Goal: Task Accomplishment & Management: Complete application form

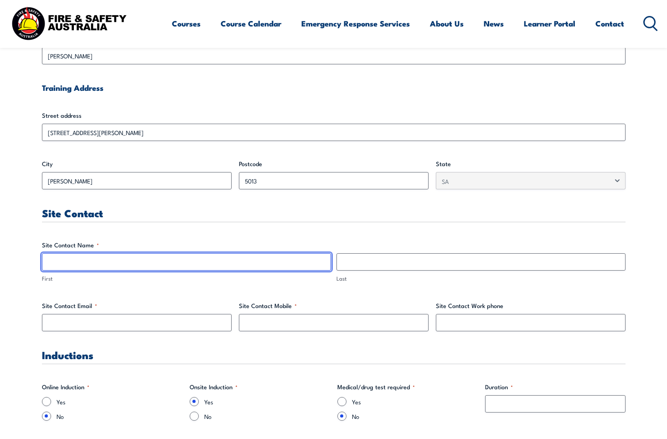
click at [77, 261] on input "First" at bounding box center [186, 261] width 289 height 17
type input "Grant"
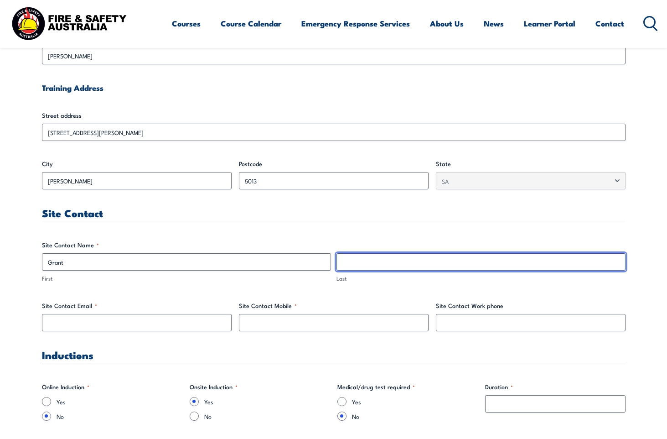
type input "Aylen"
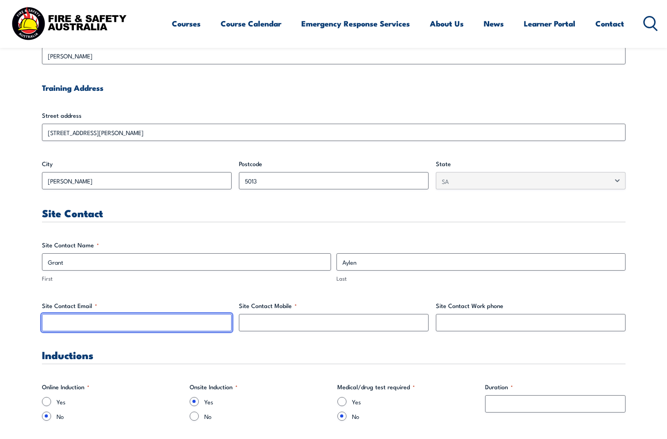
type input "[EMAIL_ADDRESS][DOMAIN_NAME]"
type input "0418875094"
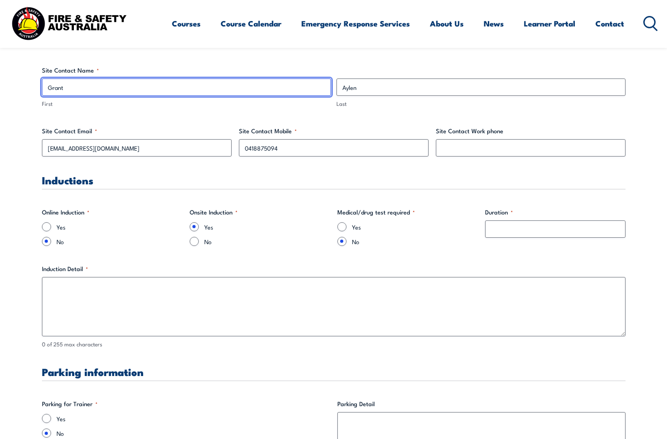
scroll to position [502, 0]
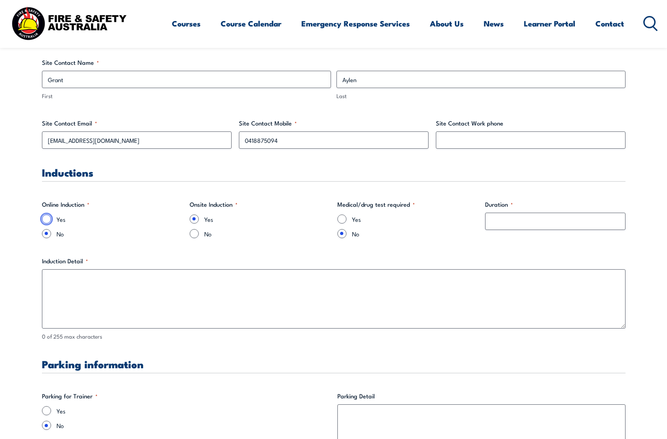
click at [44, 218] on input "Yes" at bounding box center [46, 218] width 9 height 9
radio input "true"
click at [193, 222] on input "Yes" at bounding box center [194, 218] width 9 height 9
click at [193, 231] on input "No" at bounding box center [194, 233] width 9 height 9
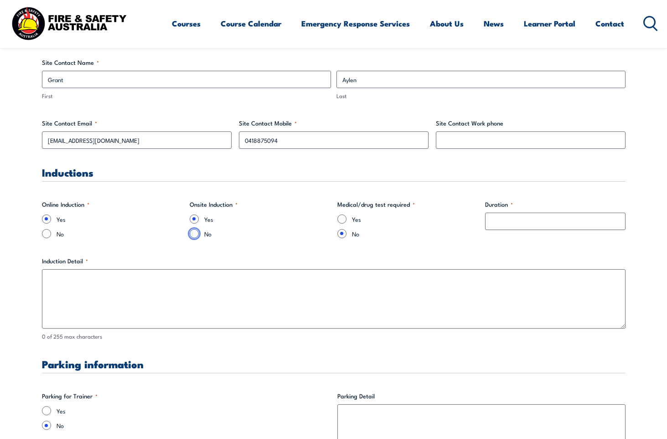
radio input "true"
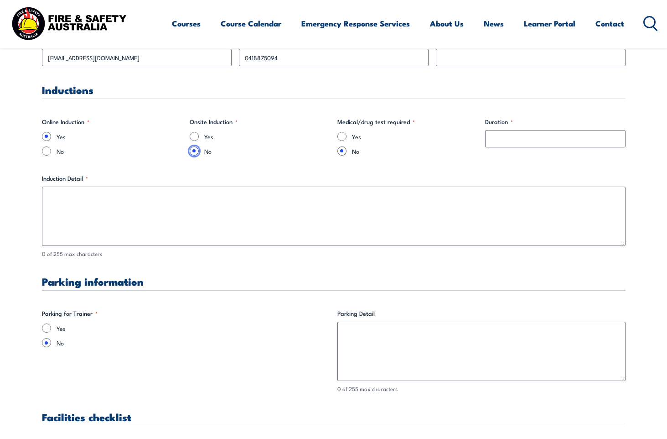
scroll to position [593, 0]
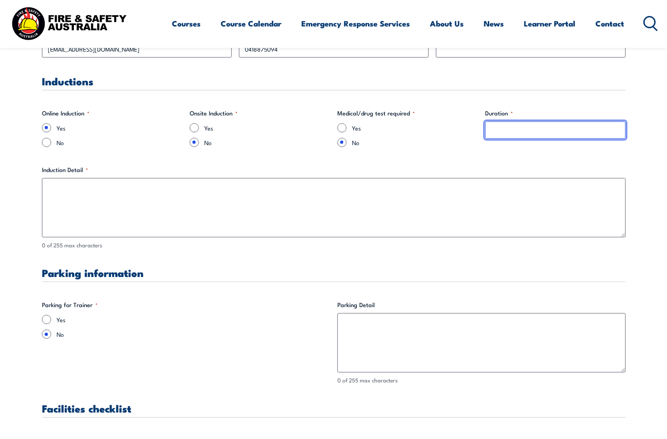
click at [508, 132] on input "Duration *" at bounding box center [555, 129] width 140 height 17
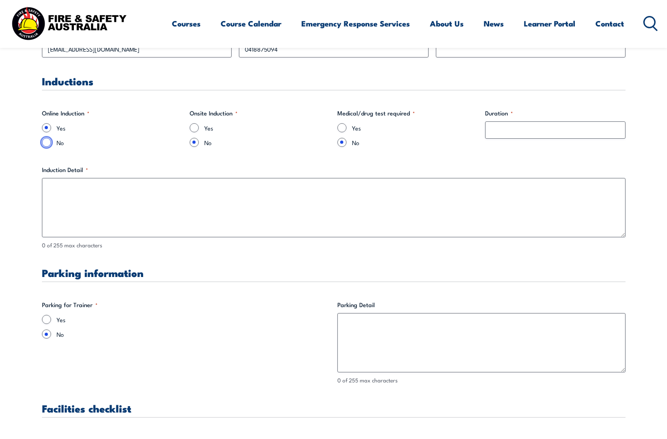
click at [45, 140] on input "No" at bounding box center [46, 142] width 9 height 9
radio input "true"
click at [196, 127] on input "Yes" at bounding box center [194, 127] width 9 height 9
radio input "true"
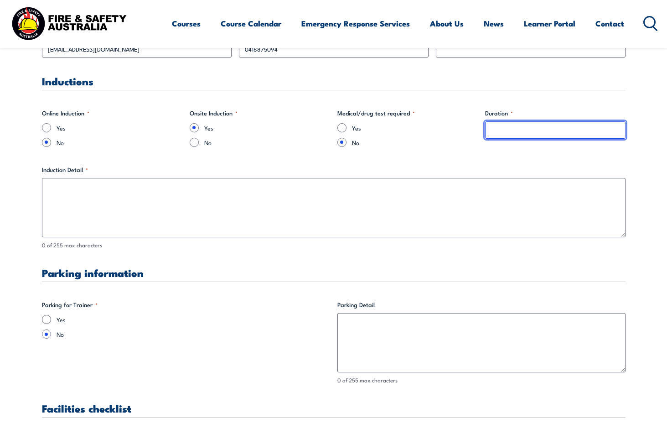
click at [518, 134] on input "Duration *" at bounding box center [555, 129] width 140 height 17
type input "2 minutes"
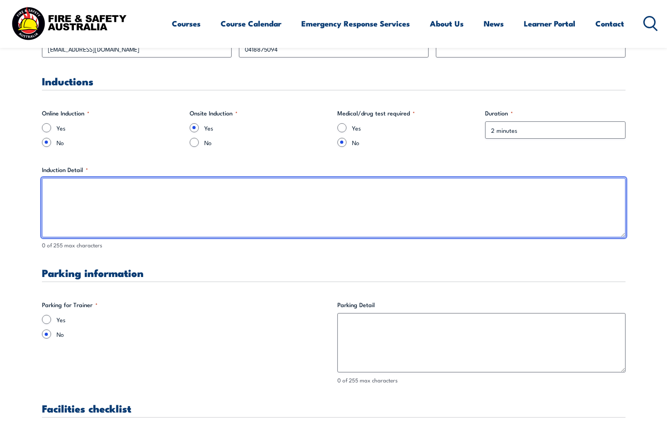
click at [108, 198] on textarea "Induction Detail *" at bounding box center [334, 207] width 584 height 59
type textarea "B"
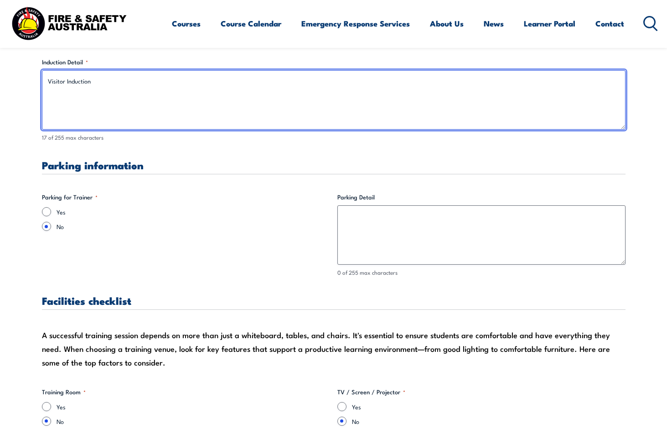
scroll to position [730, 0]
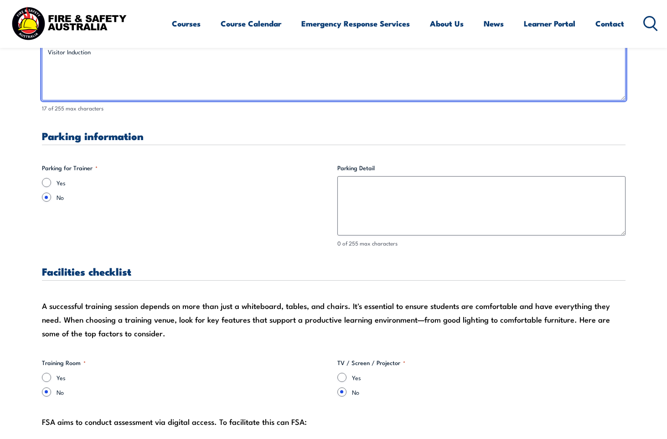
type textarea "Visitor Induction"
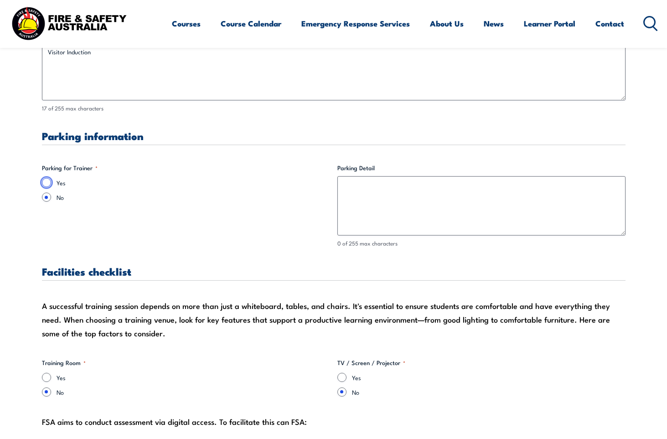
click at [47, 182] on input "Yes" at bounding box center [46, 182] width 9 height 9
radio input "true"
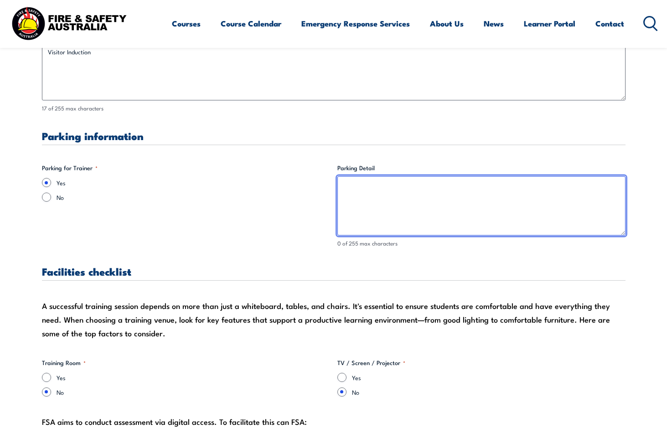
click at [439, 199] on textarea "Parking Detail" at bounding box center [482, 205] width 288 height 59
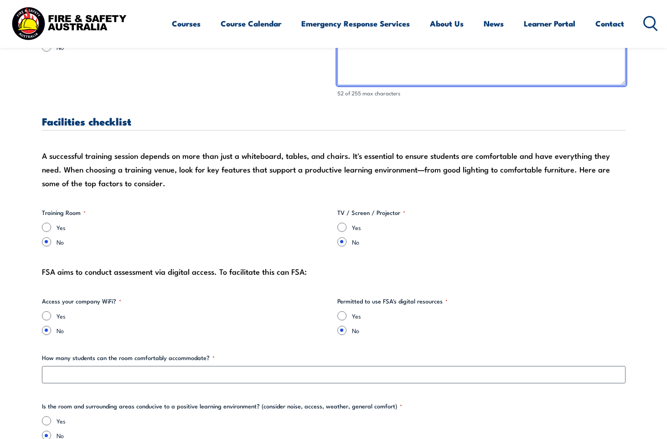
scroll to position [912, 0]
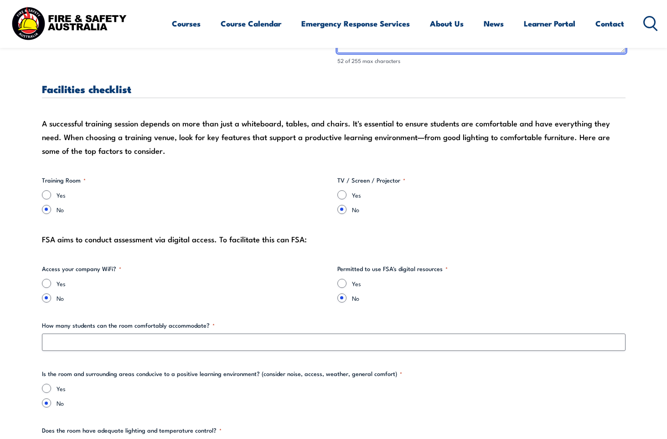
type textarea "Park in car park at reception & report to reception."
click at [44, 196] on input "Yes" at bounding box center [46, 194] width 9 height 9
radio input "true"
click at [346, 197] on input "Yes" at bounding box center [342, 194] width 9 height 9
radio input "true"
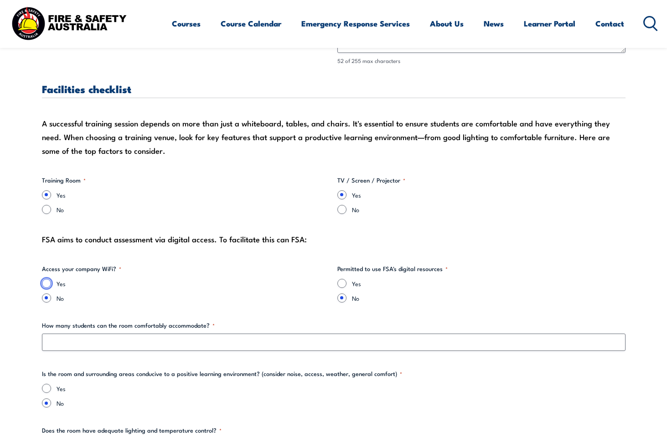
click at [48, 285] on input "Yes" at bounding box center [46, 283] width 9 height 9
radio input "true"
click at [342, 283] on input "Yes" at bounding box center [342, 283] width 9 height 9
radio input "true"
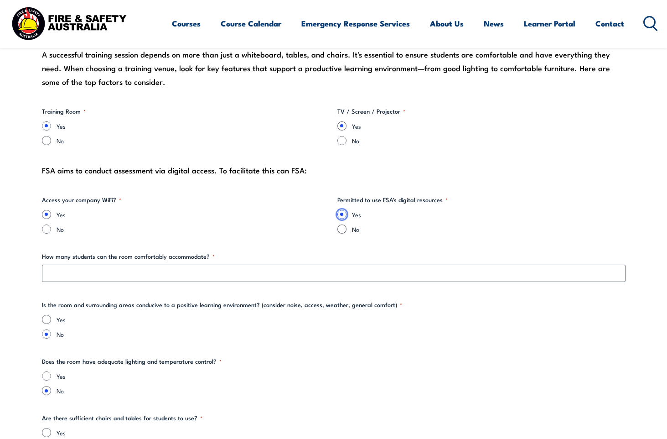
scroll to position [1003, 0]
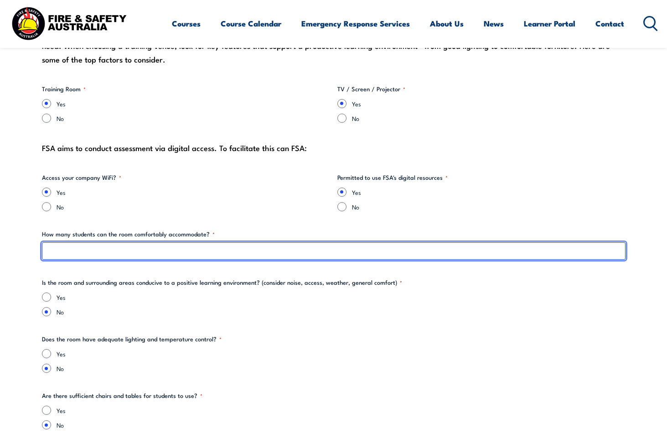
click at [148, 252] on input "How many students can the room comfortably accommodate? *" at bounding box center [334, 250] width 584 height 17
type input "12"
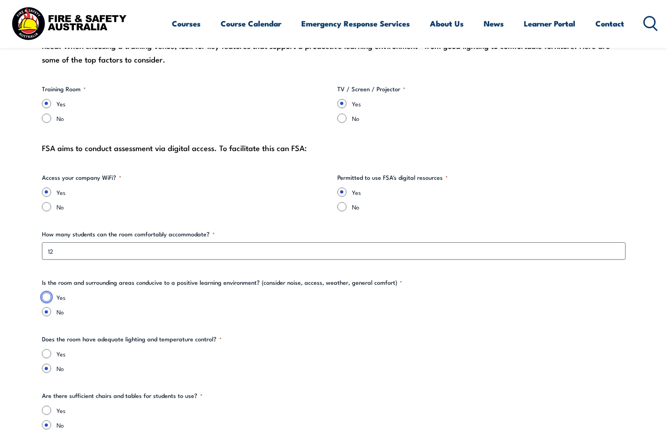
click at [43, 295] on input "Yes" at bounding box center [46, 296] width 9 height 9
radio input "true"
click at [51, 356] on div "Yes" at bounding box center [334, 353] width 584 height 9
click at [48, 355] on input "Yes" at bounding box center [46, 353] width 9 height 9
radio input "true"
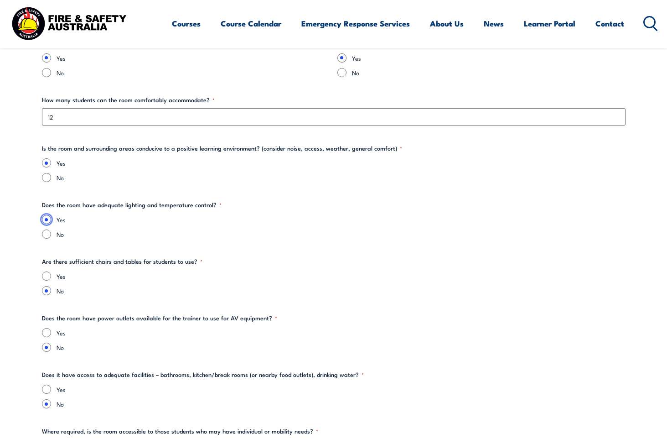
scroll to position [1140, 0]
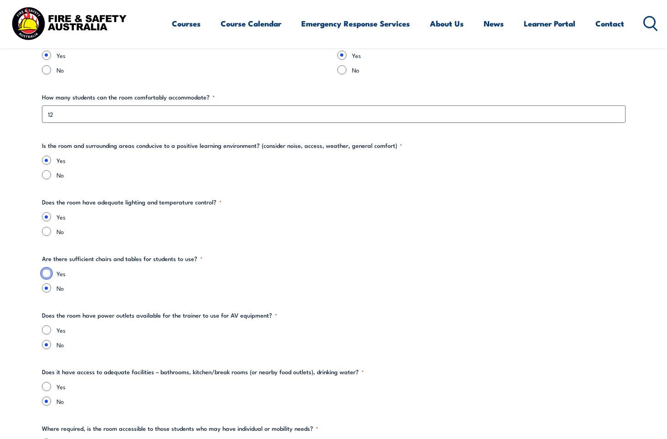
click at [46, 269] on input "Yes" at bounding box center [46, 273] width 9 height 9
radio input "true"
click at [51, 330] on div "Yes" at bounding box center [334, 329] width 584 height 9
click at [43, 387] on input "Yes" at bounding box center [46, 386] width 9 height 9
radio input "true"
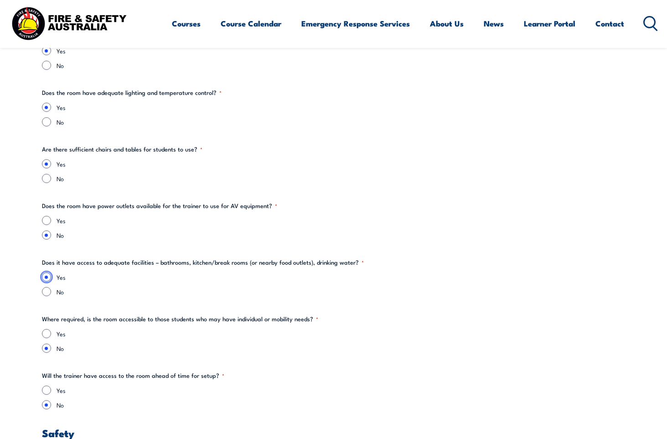
scroll to position [1368, 0]
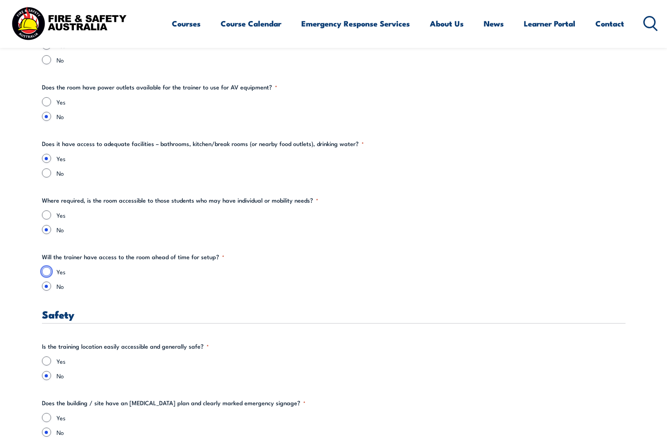
click at [46, 272] on input "Yes" at bounding box center [46, 271] width 9 height 9
radio input "true"
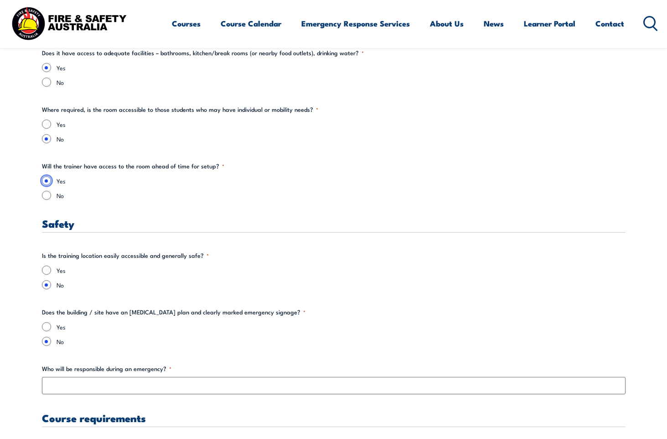
scroll to position [1460, 0]
click at [51, 268] on div "Yes" at bounding box center [334, 269] width 584 height 9
click at [47, 269] on input "Yes" at bounding box center [46, 269] width 9 height 9
radio input "true"
click at [51, 326] on input "Yes" at bounding box center [46, 326] width 9 height 9
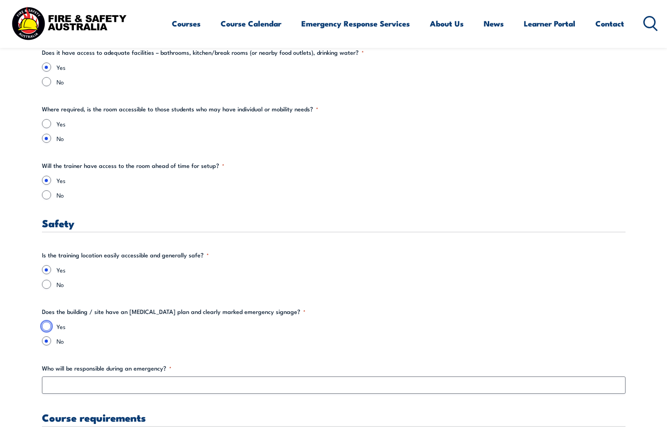
radio input "true"
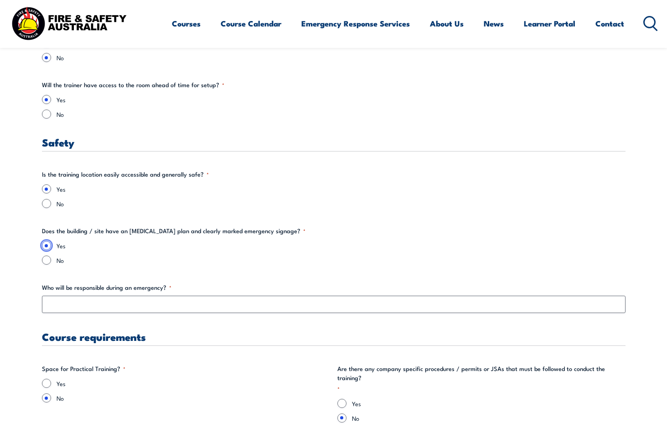
scroll to position [1551, 0]
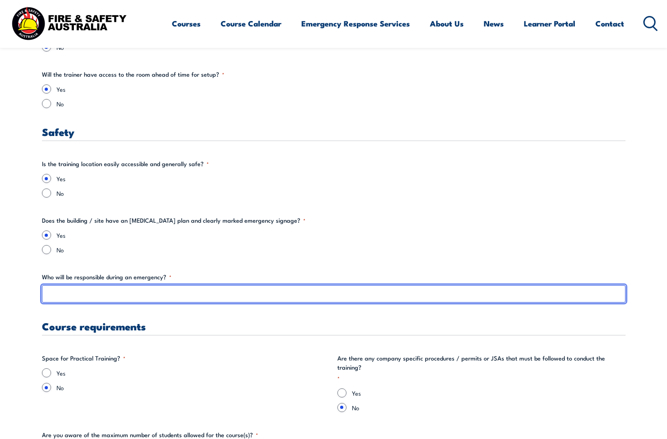
click at [66, 295] on input "Who will be responsible during an emergency? *" at bounding box center [334, 293] width 584 height 17
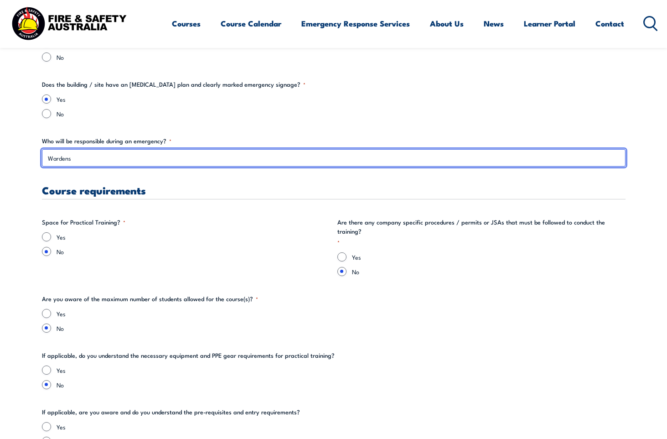
scroll to position [1688, 0]
type input "Wardens"
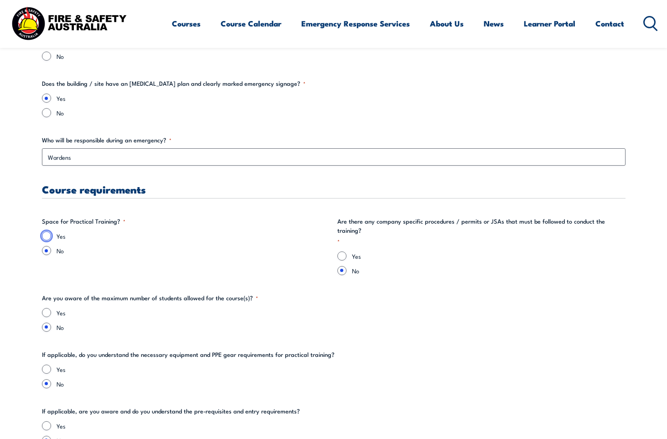
click at [47, 237] on input "Yes" at bounding box center [46, 235] width 9 height 9
radio input "true"
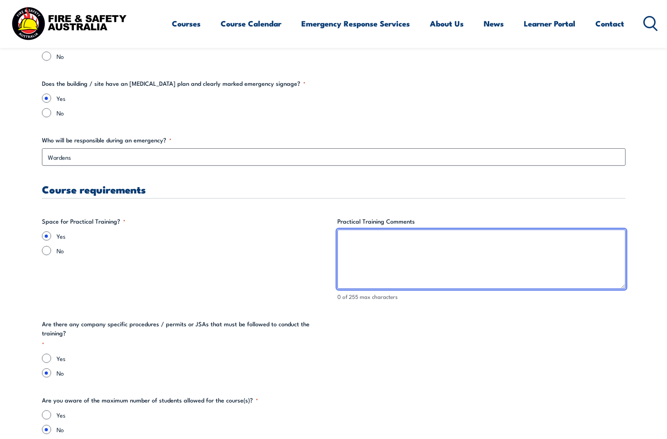
click at [382, 263] on textarea "Practical Training Comments" at bounding box center [482, 258] width 288 height 59
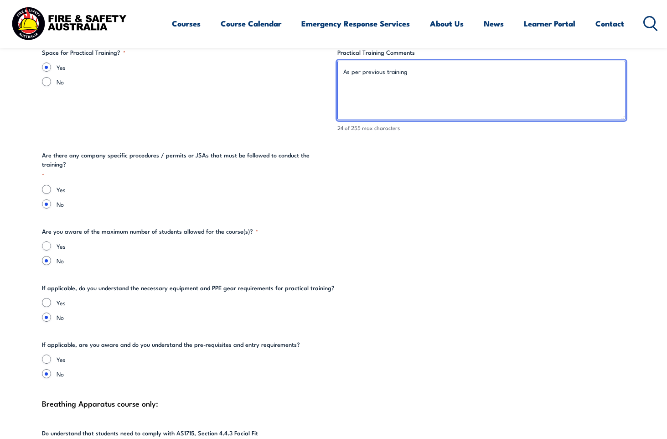
scroll to position [1870, 0]
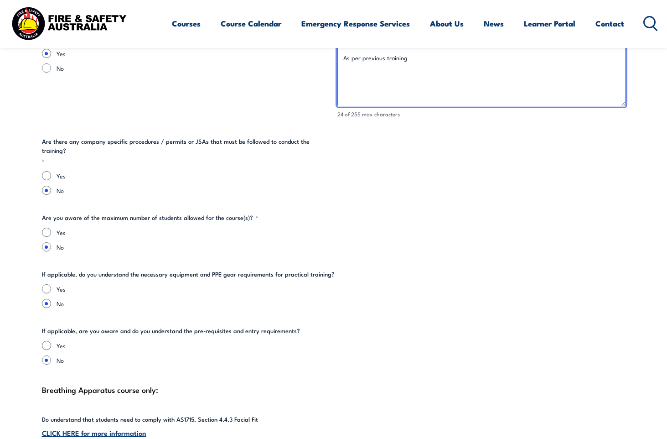
type textarea "As per previous training"
click at [45, 228] on input "Yes" at bounding box center [46, 232] width 9 height 9
radio input "true"
click at [51, 341] on input "Yes" at bounding box center [46, 345] width 9 height 9
radio input "true"
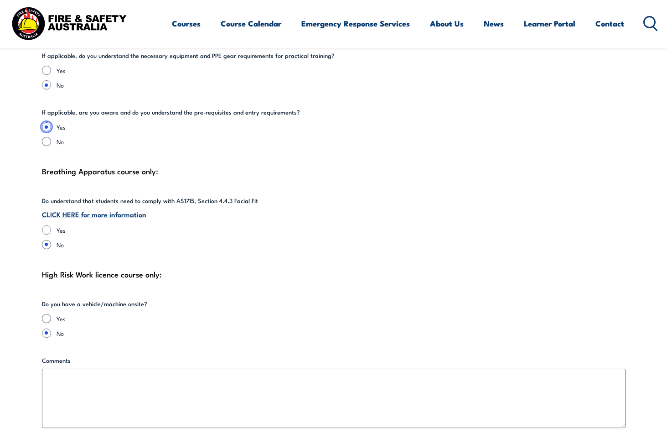
scroll to position [2098, 0]
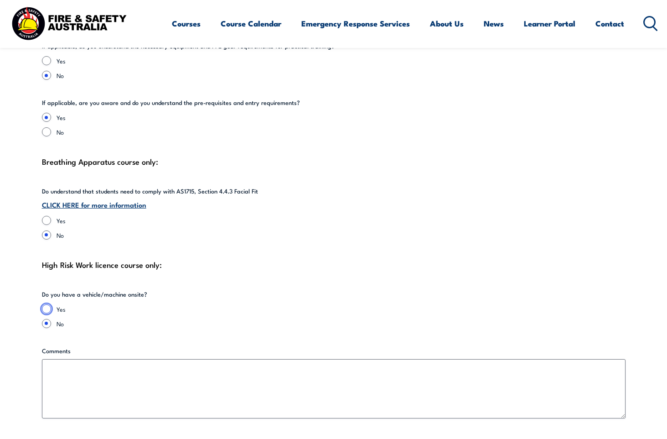
click at [47, 304] on input "Yes" at bounding box center [46, 308] width 9 height 9
radio input "true"
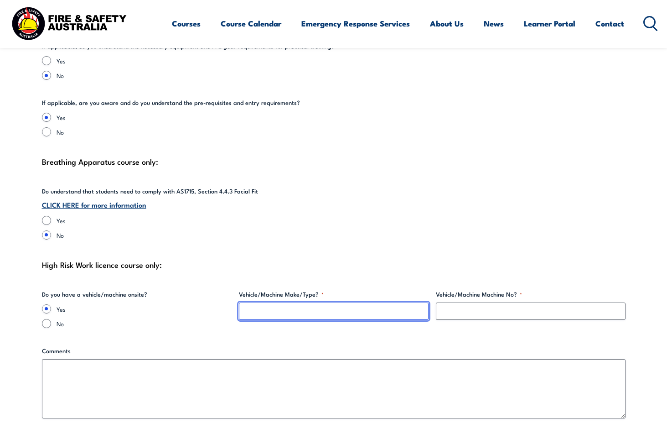
click at [258, 302] on input "Vehicle/Machine Make/Type? *" at bounding box center [334, 310] width 190 height 17
type input "Various"
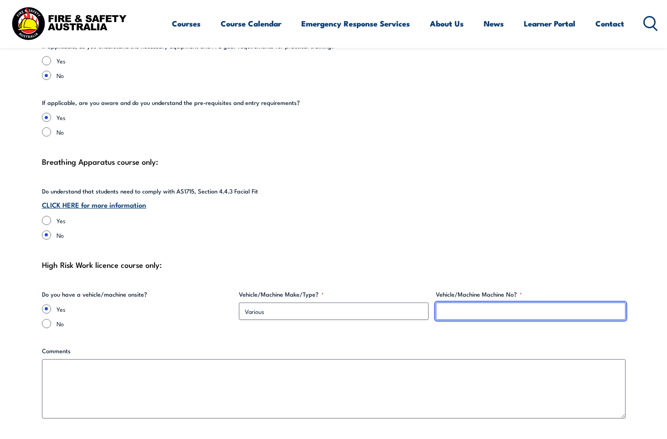
click at [462, 302] on input "Vehicle/Machine Machine No? *" at bounding box center [531, 310] width 190 height 17
type input "Various"
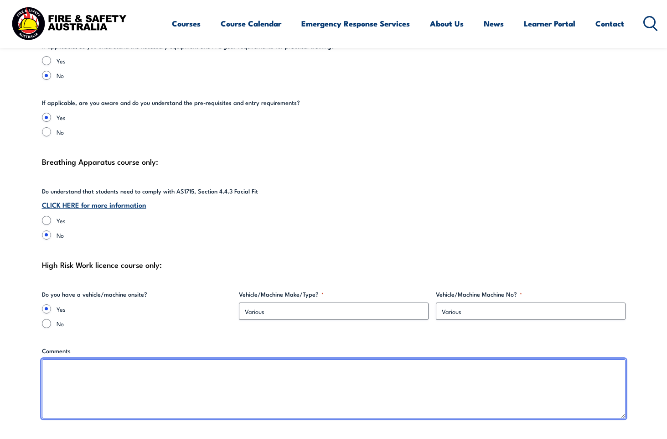
click at [72, 379] on textarea "Comments" at bounding box center [334, 388] width 584 height 59
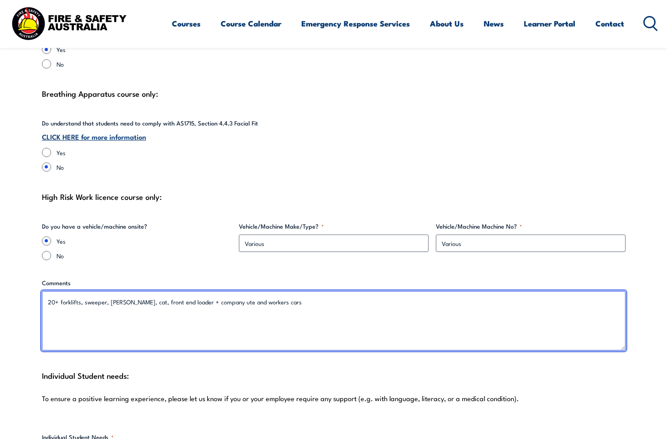
scroll to position [2281, 0]
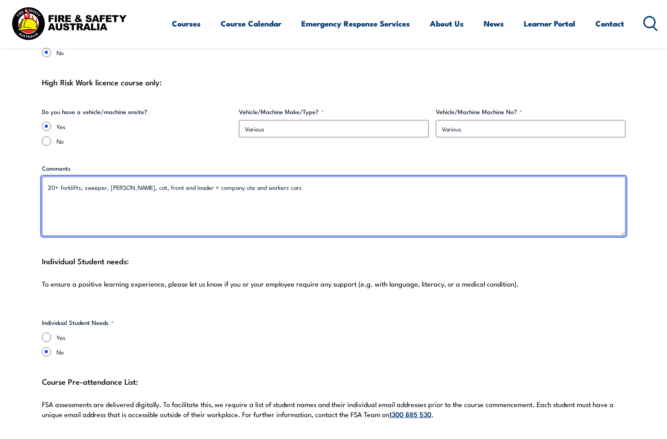
type textarea "20+ forklifts, sweeper, [PERSON_NAME], cat, front end loader + company ute and …"
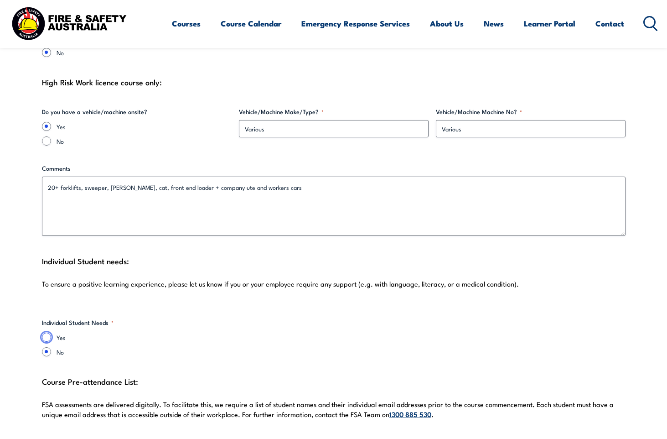
click at [46, 332] on input "Yes" at bounding box center [46, 336] width 9 height 9
radio input "true"
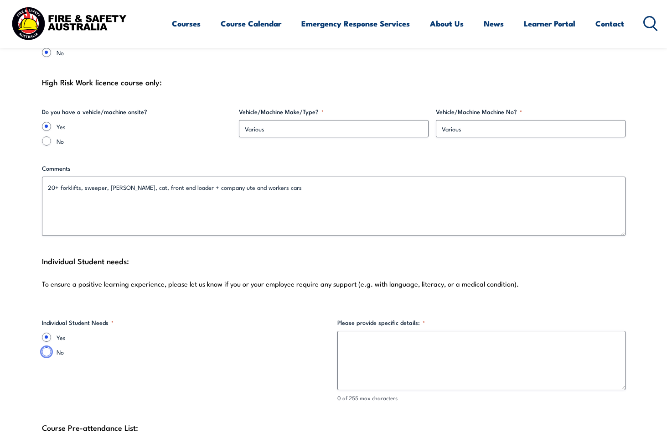
click at [46, 347] on input "No" at bounding box center [46, 351] width 9 height 9
radio input "true"
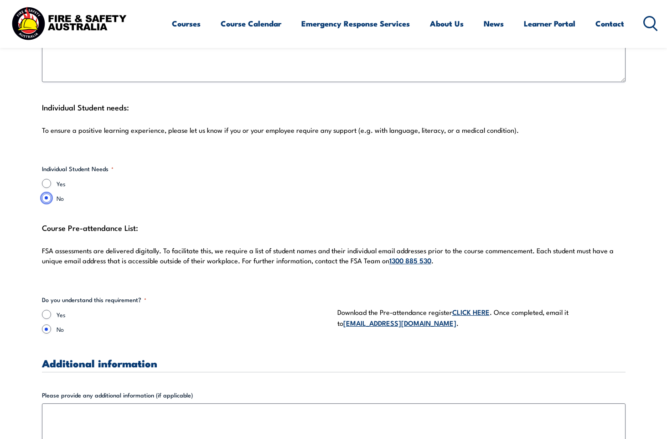
scroll to position [2463, 0]
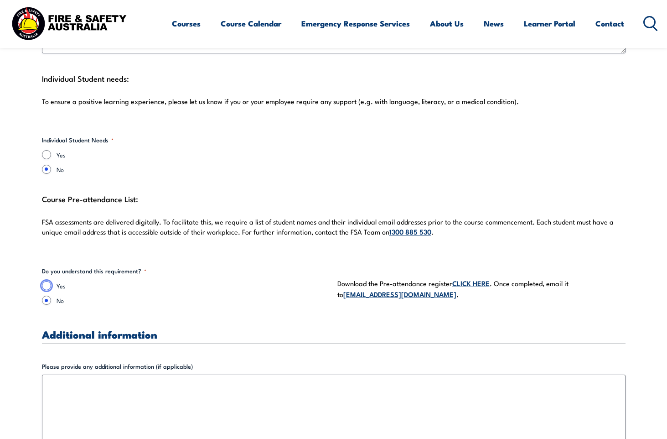
click at [50, 281] on input "Yes" at bounding box center [46, 285] width 9 height 9
radio input "true"
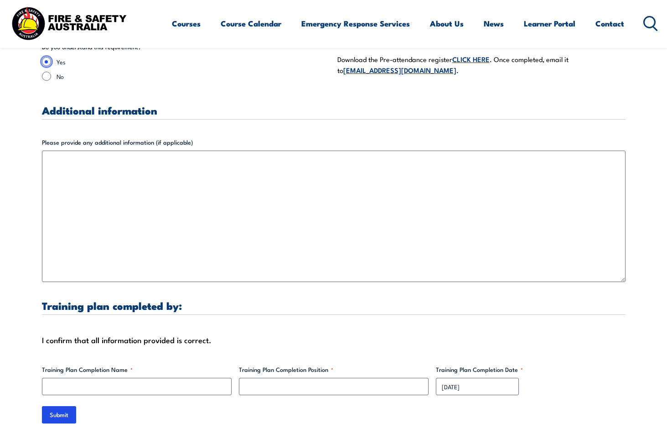
scroll to position [2691, 0]
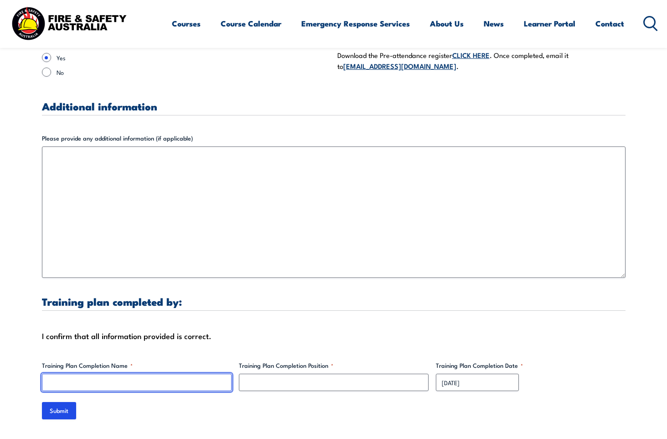
click at [167, 374] on input "Training Plan Completion Name *" at bounding box center [137, 382] width 190 height 17
type input "[PERSON_NAME]"
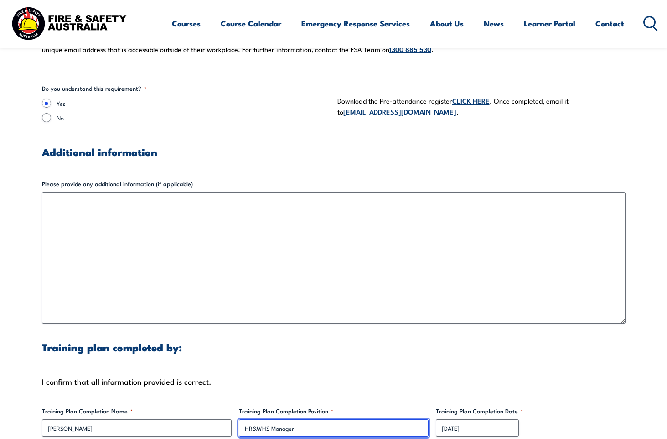
scroll to position [2463, 0]
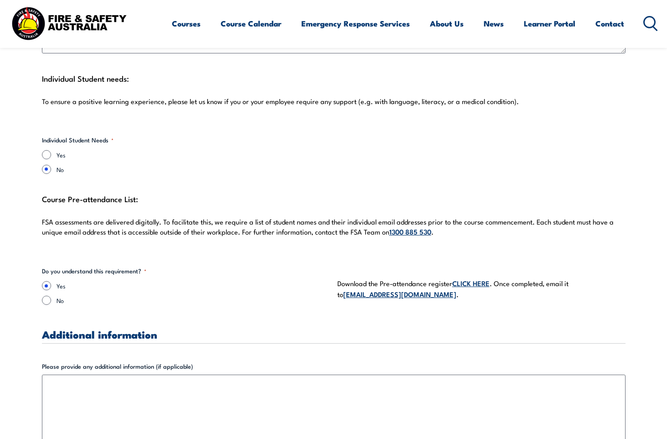
type input "HR&WHS Manager"
click at [478, 278] on link "CLICK HERE" at bounding box center [470, 283] width 37 height 10
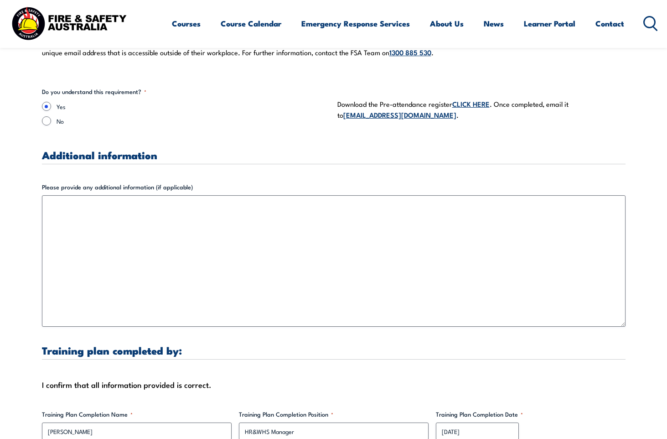
scroll to position [2782, 0]
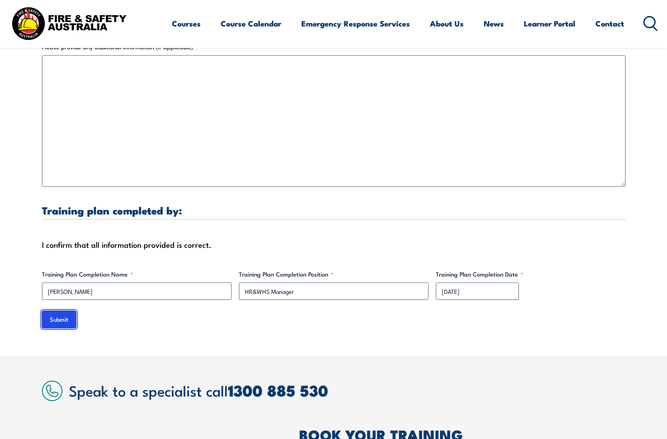
click at [52, 312] on input "Submit" at bounding box center [59, 319] width 34 height 17
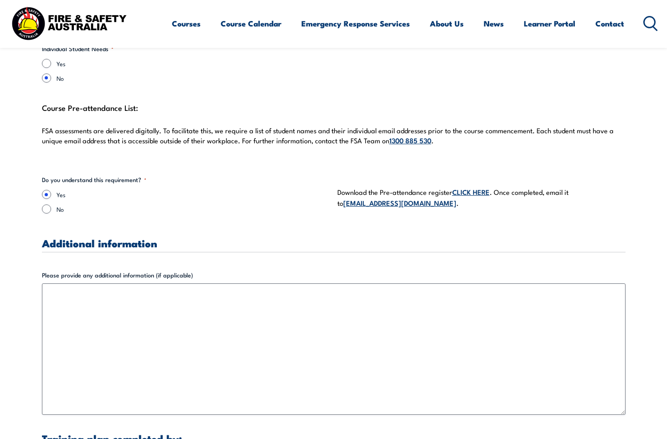
scroll to position [406, 0]
